Goal: Task Accomplishment & Management: Manage account settings

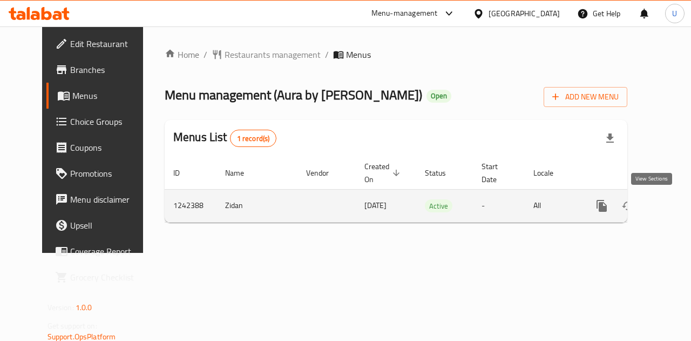
click at [673, 205] on icon "enhanced table" at bounding box center [679, 205] width 13 height 13
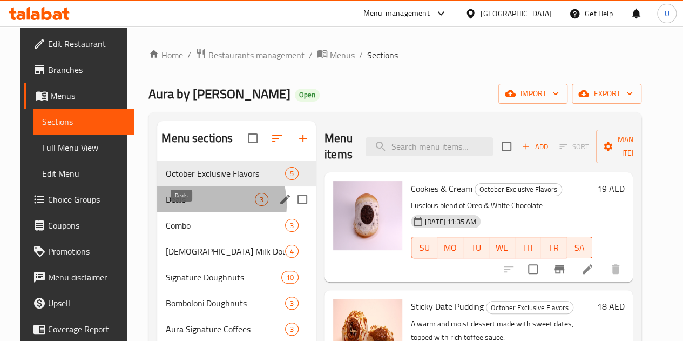
click at [194, 206] on span "Deals" at bounding box center [210, 199] width 89 height 13
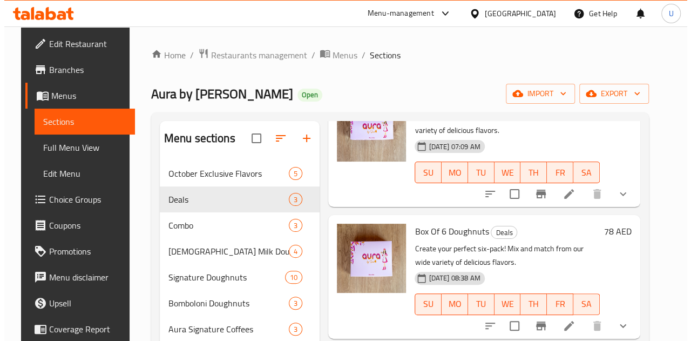
scroll to position [90, 0]
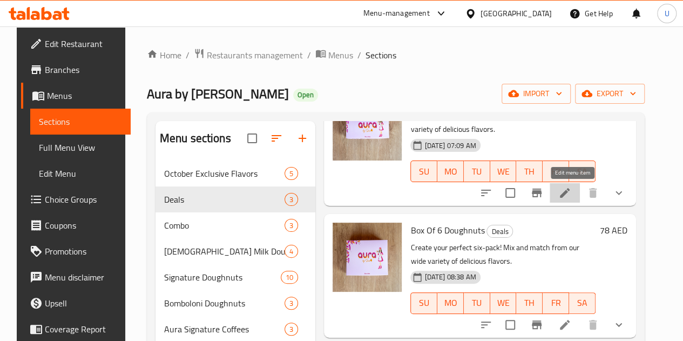
click at [569, 195] on icon at bounding box center [565, 193] width 10 height 10
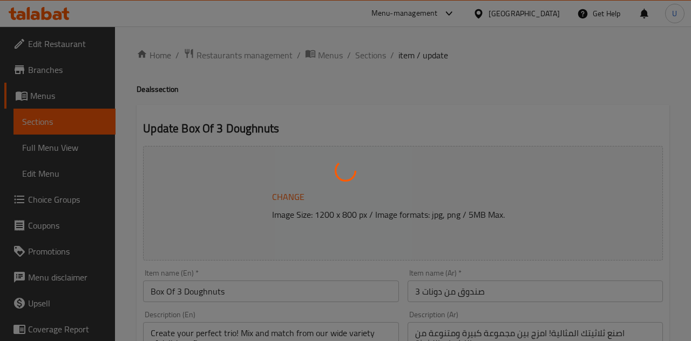
type input "اختر دونات 1 الخاصة بك:"
type input "1"
type input "اختر دونات 2 الخاصة بك:"
type input "1"
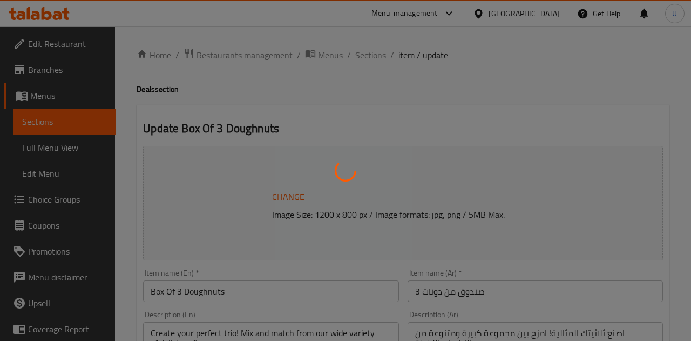
type input "1"
type input "اختر دونات 3 الخاصة بك"
type input "1"
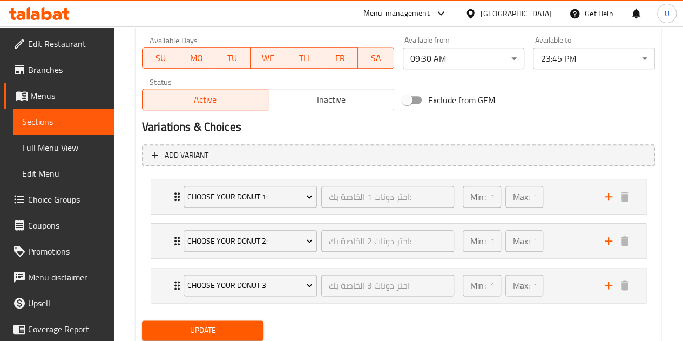
scroll to position [543, 0]
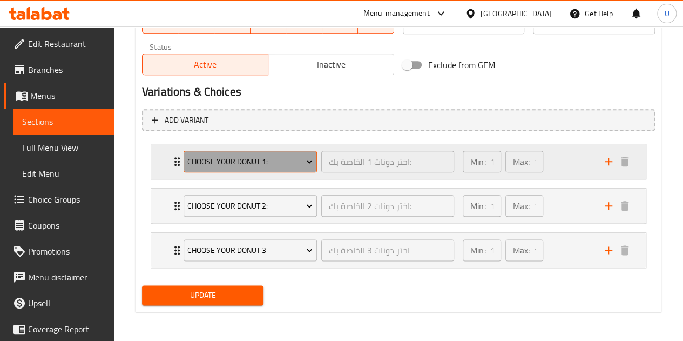
click at [310, 160] on icon "Expand" at bounding box center [309, 161] width 11 height 11
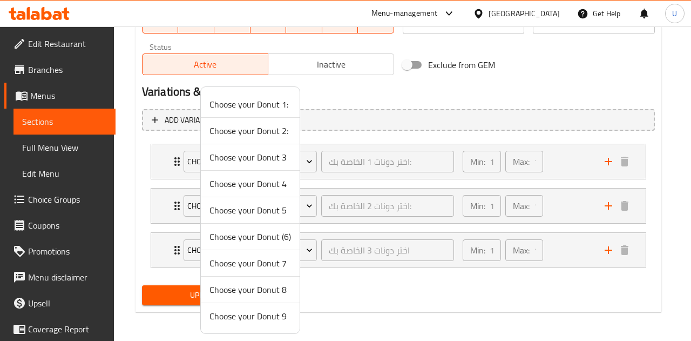
click at [247, 160] on span "Choose your Donut 3" at bounding box center [250, 157] width 82 height 13
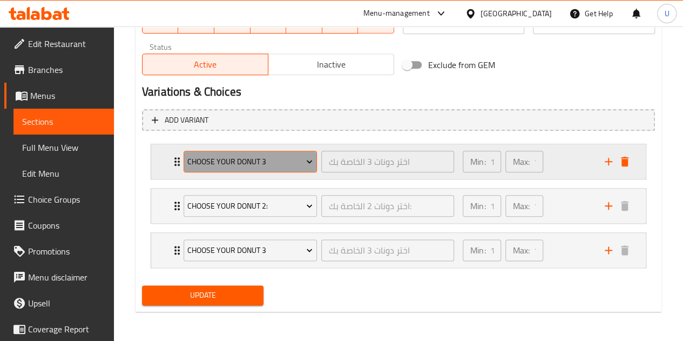
click at [282, 164] on span "Choose your Donut 3" at bounding box center [249, 161] width 125 height 13
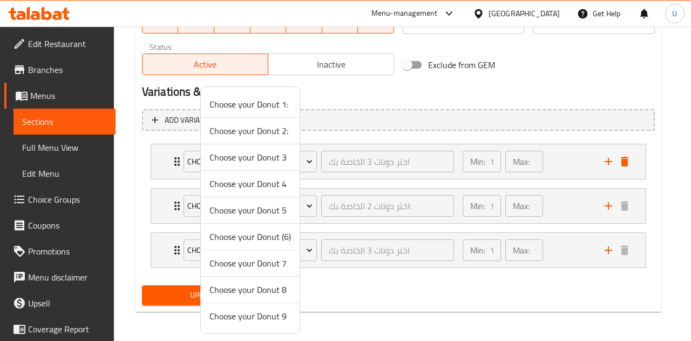
click at [271, 104] on span "Choose your Donut 1:" at bounding box center [250, 104] width 82 height 13
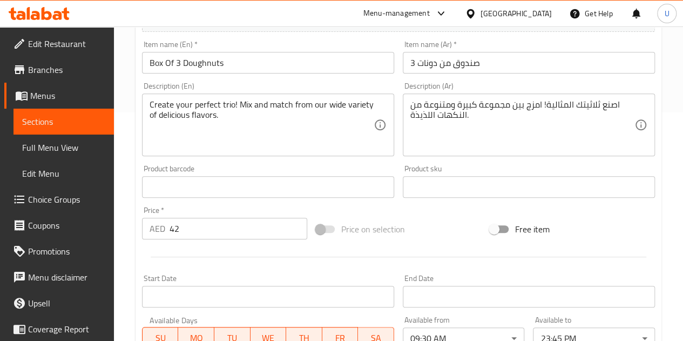
scroll to position [230, 0]
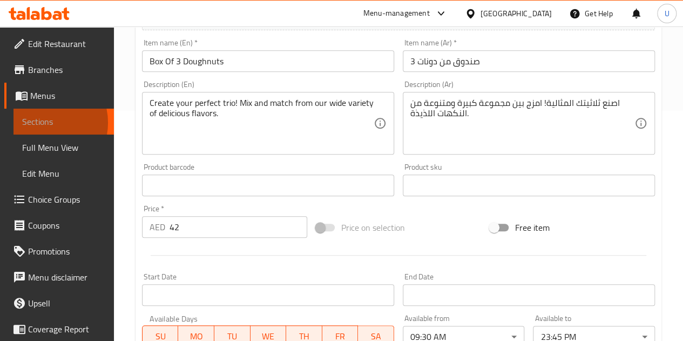
click at [40, 123] on span "Sections" at bounding box center [63, 121] width 83 height 13
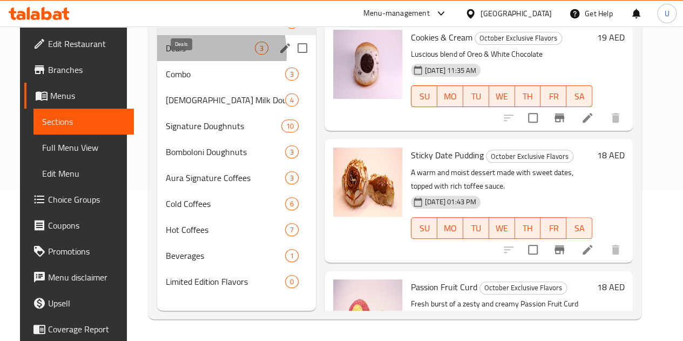
click at [184, 55] on span "Deals" at bounding box center [210, 48] width 89 height 13
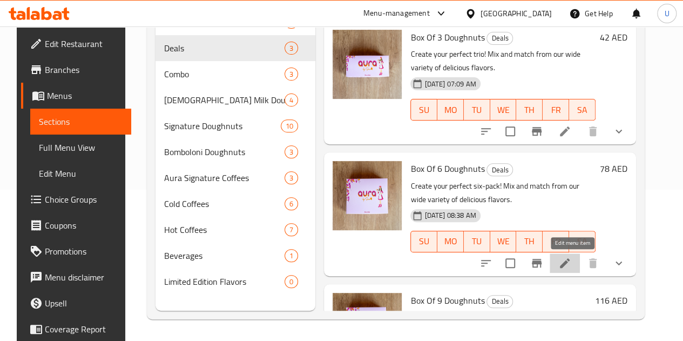
click at [571, 263] on icon at bounding box center [564, 262] width 13 height 13
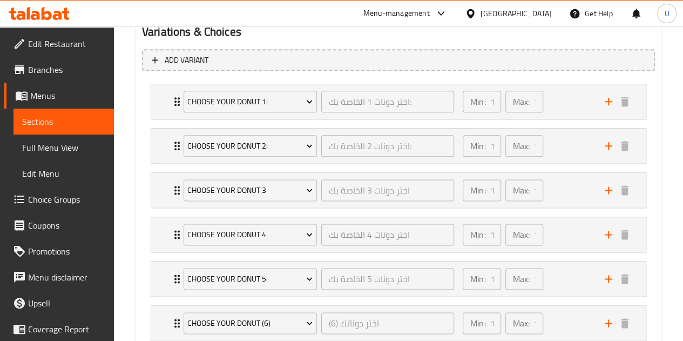
scroll to position [675, 0]
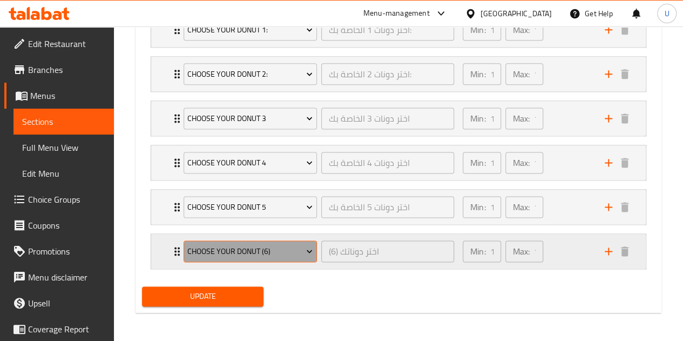
click at [307, 246] on icon "Expand" at bounding box center [309, 251] width 11 height 11
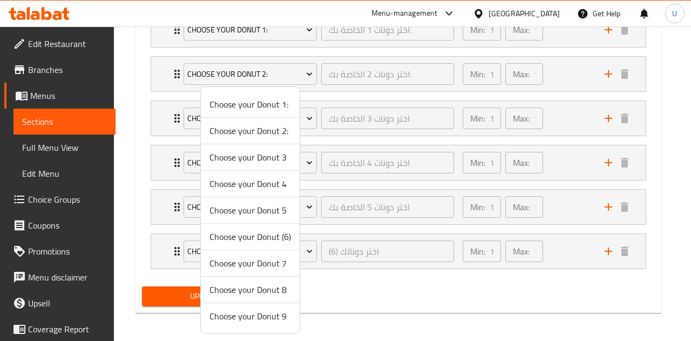
click at [358, 296] on div at bounding box center [345, 170] width 691 height 341
